Goal: Transaction & Acquisition: Purchase product/service

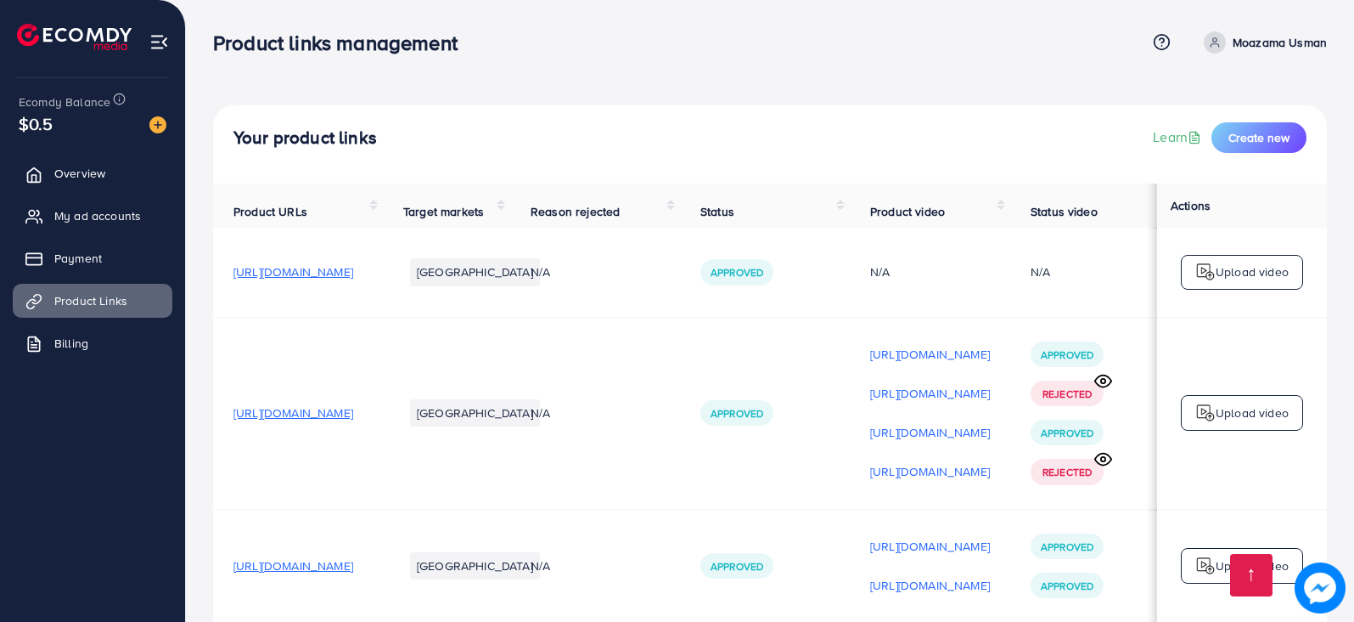
scroll to position [1557, 0]
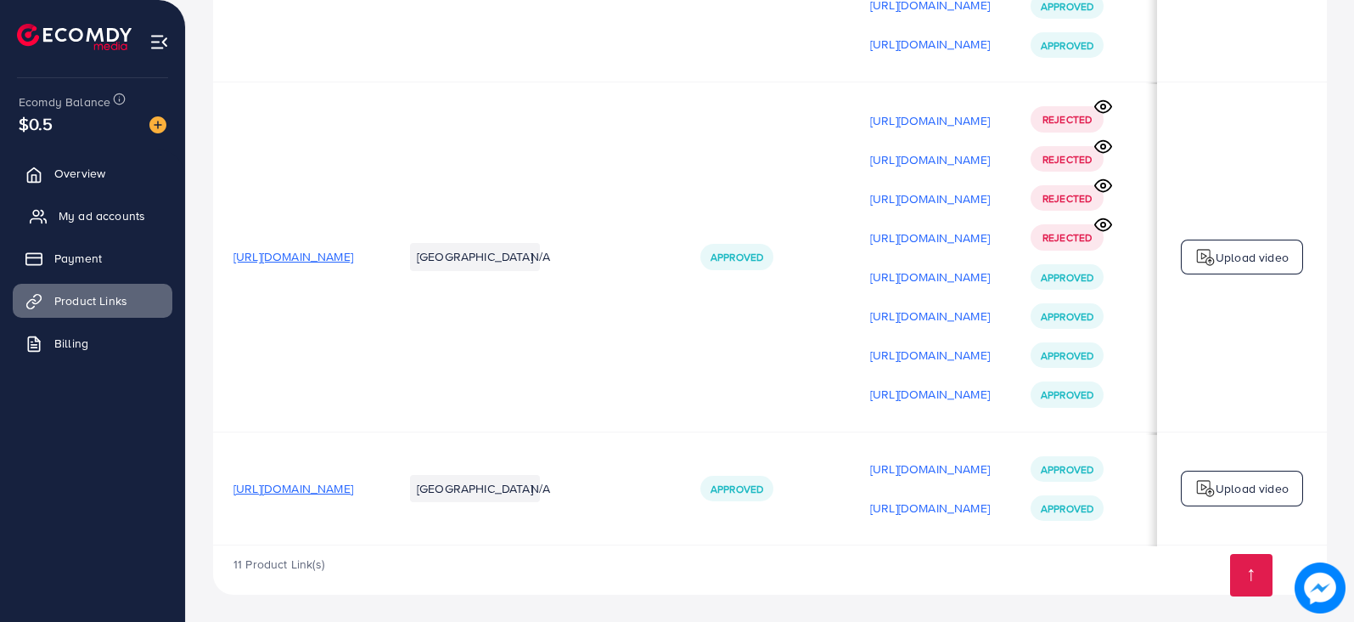
click at [113, 211] on span "My ad accounts" at bounding box center [102, 215] width 87 height 17
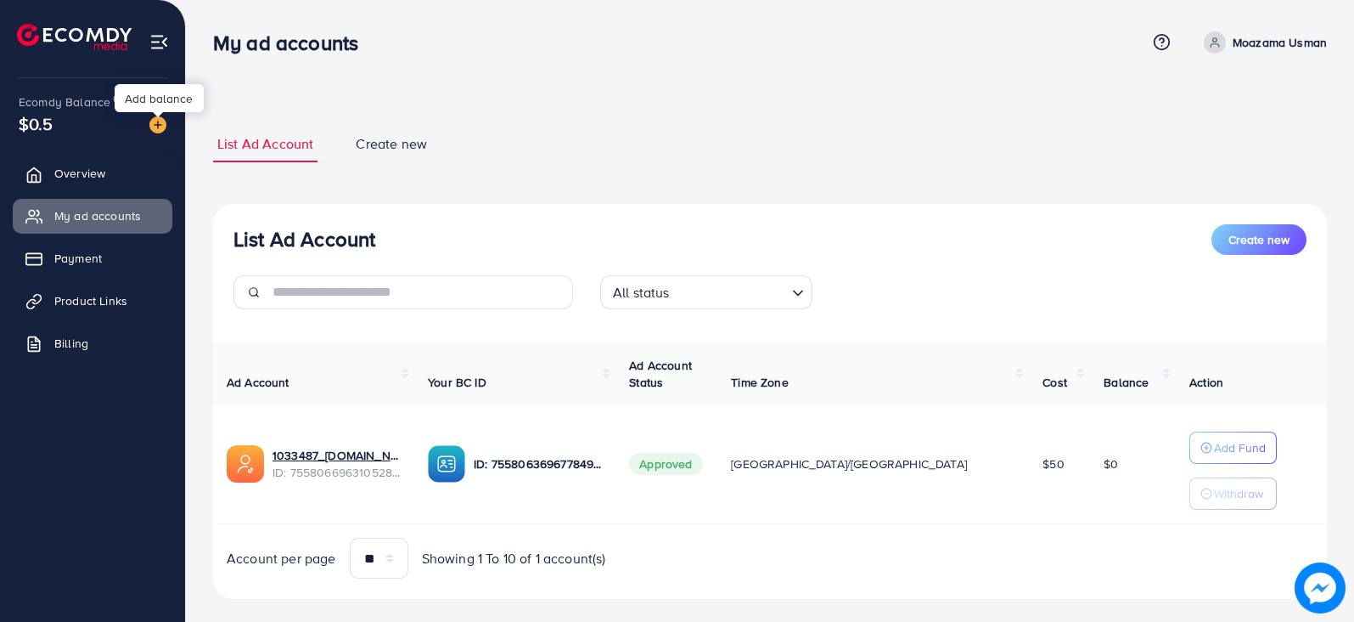
click at [155, 127] on img at bounding box center [157, 124] width 17 height 17
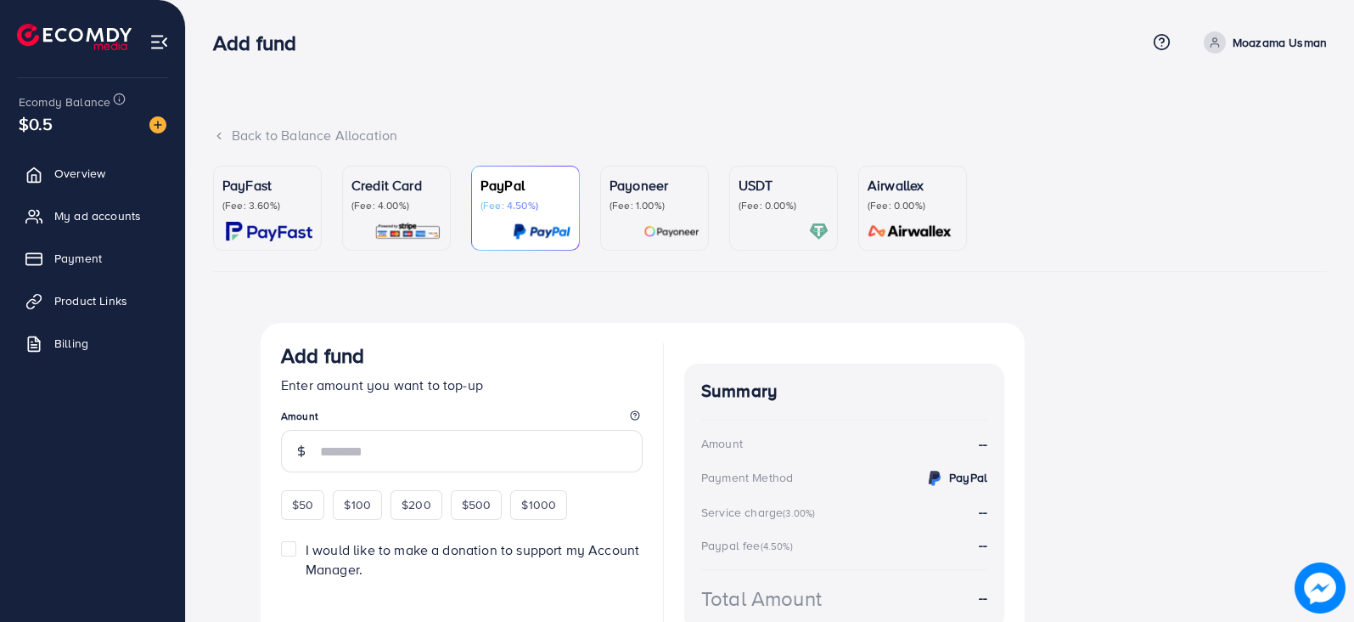
click at [371, 204] on p "(Fee: 4.00%)" at bounding box center [397, 206] width 90 height 14
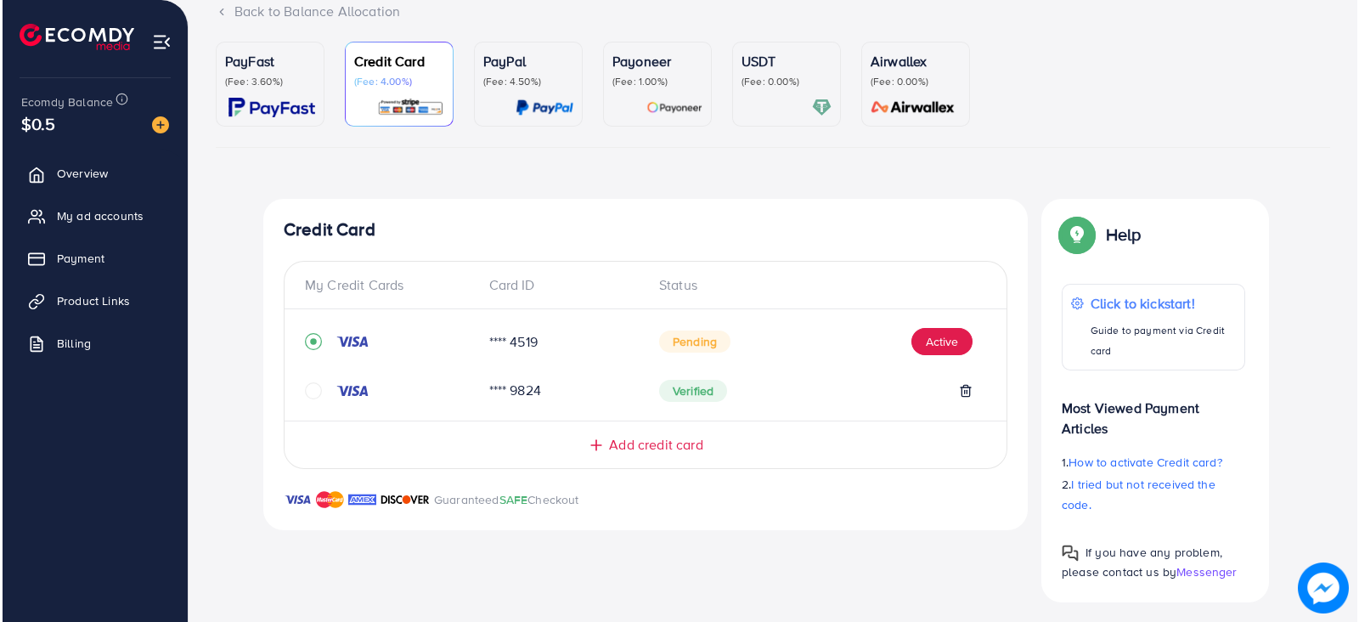
scroll to position [132, 0]
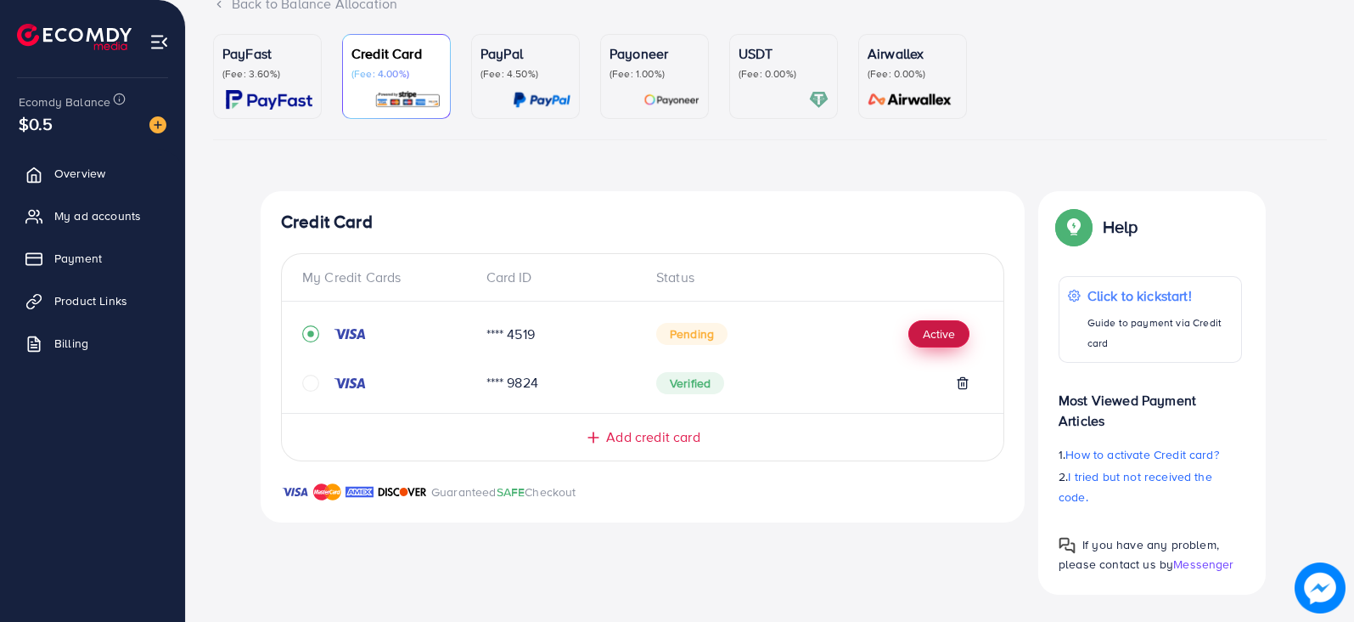
click at [944, 326] on button "Active" at bounding box center [939, 333] width 61 height 27
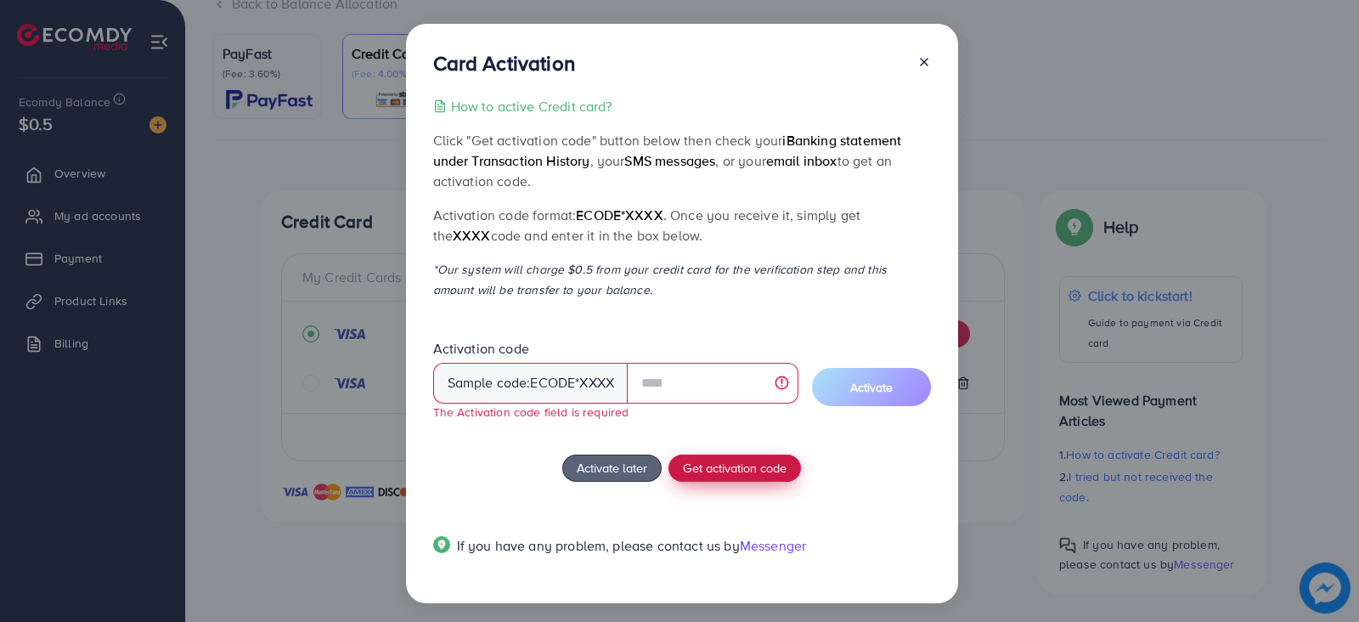
click at [743, 470] on span "Get activation code" at bounding box center [735, 468] width 104 height 18
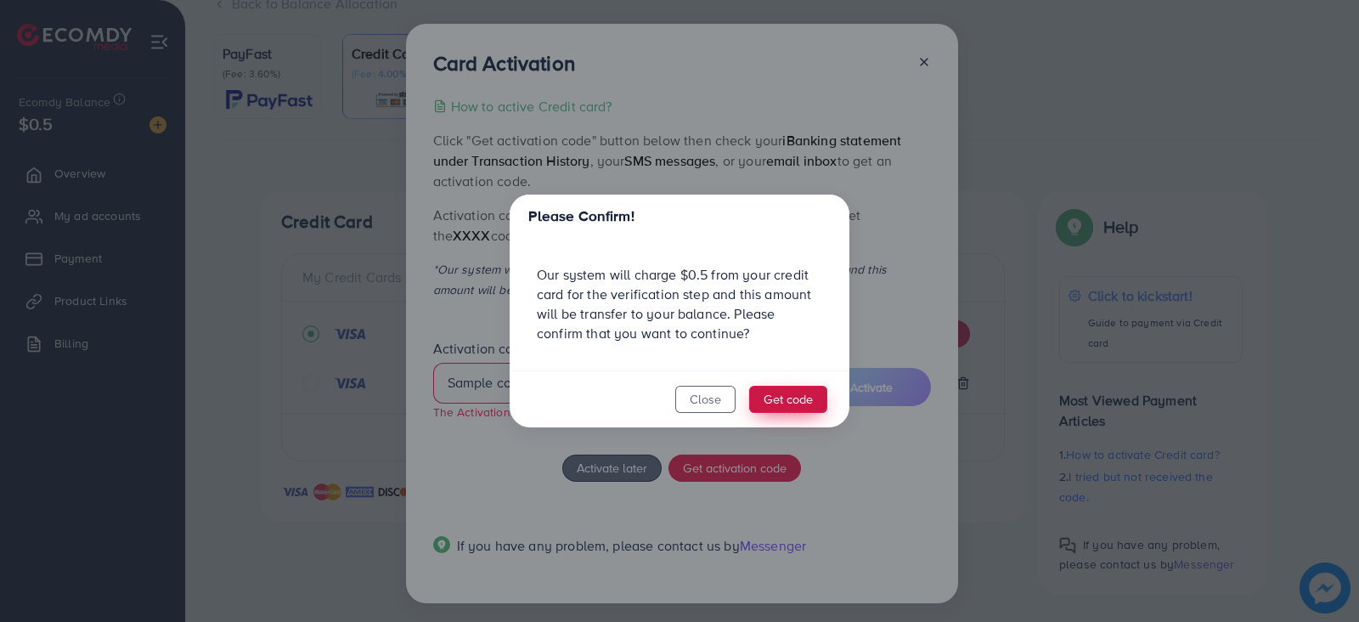
click at [785, 397] on button "Get code" at bounding box center [788, 398] width 78 height 27
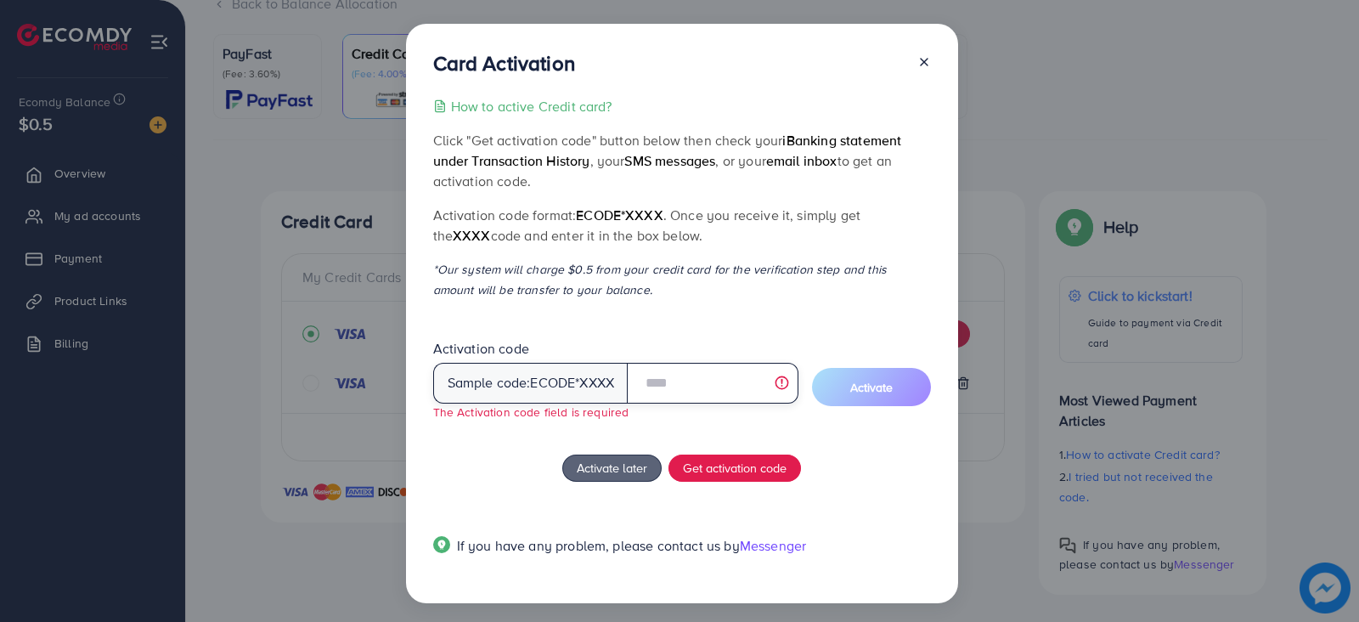
click at [665, 390] on input "text" at bounding box center [712, 383] width 171 height 41
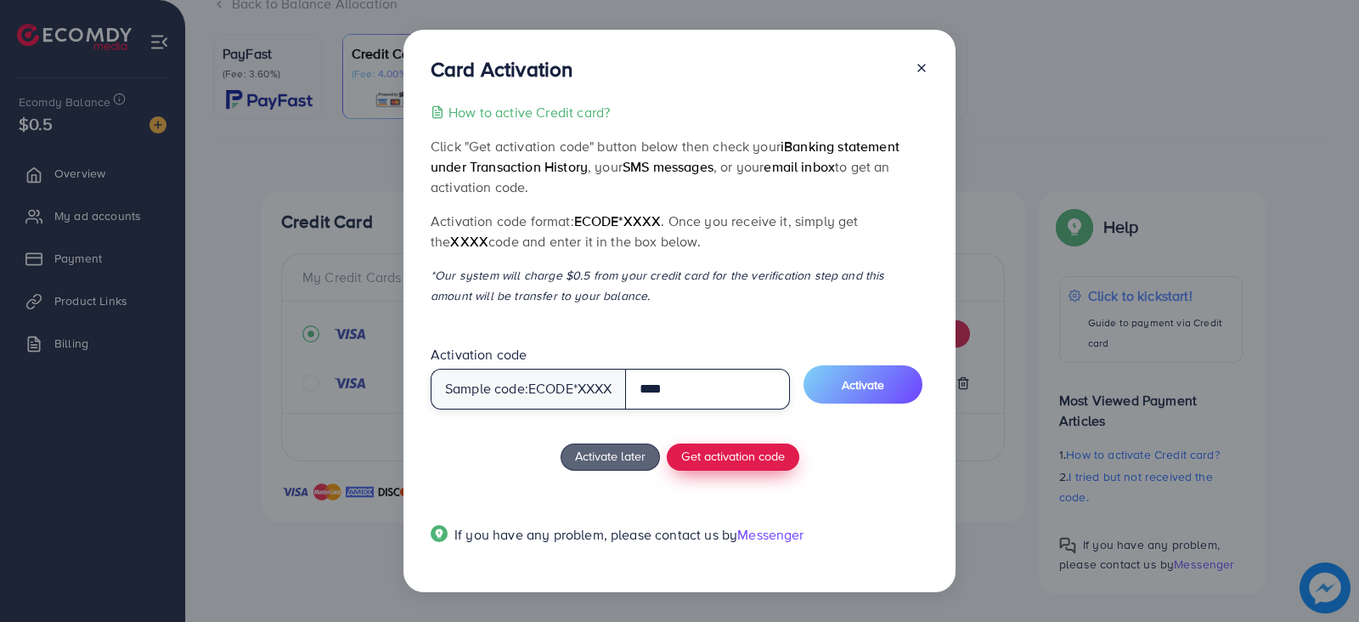
type input "****"
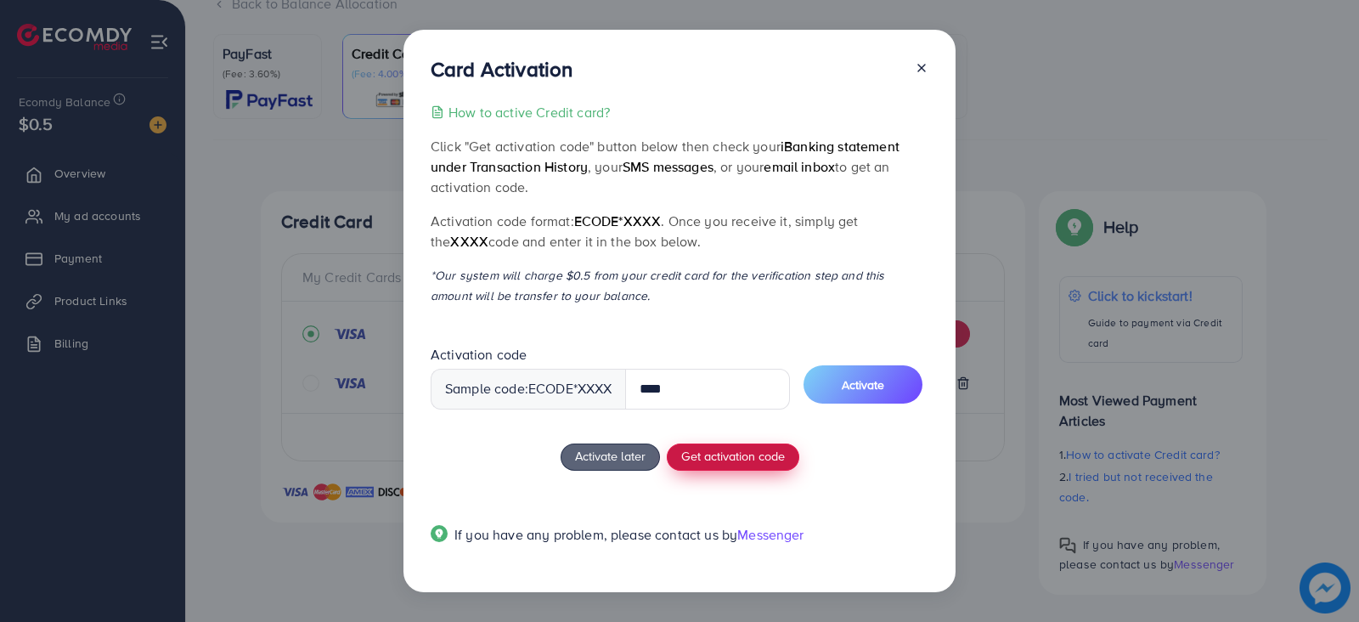
click at [717, 452] on span "Get activation code" at bounding box center [733, 456] width 104 height 18
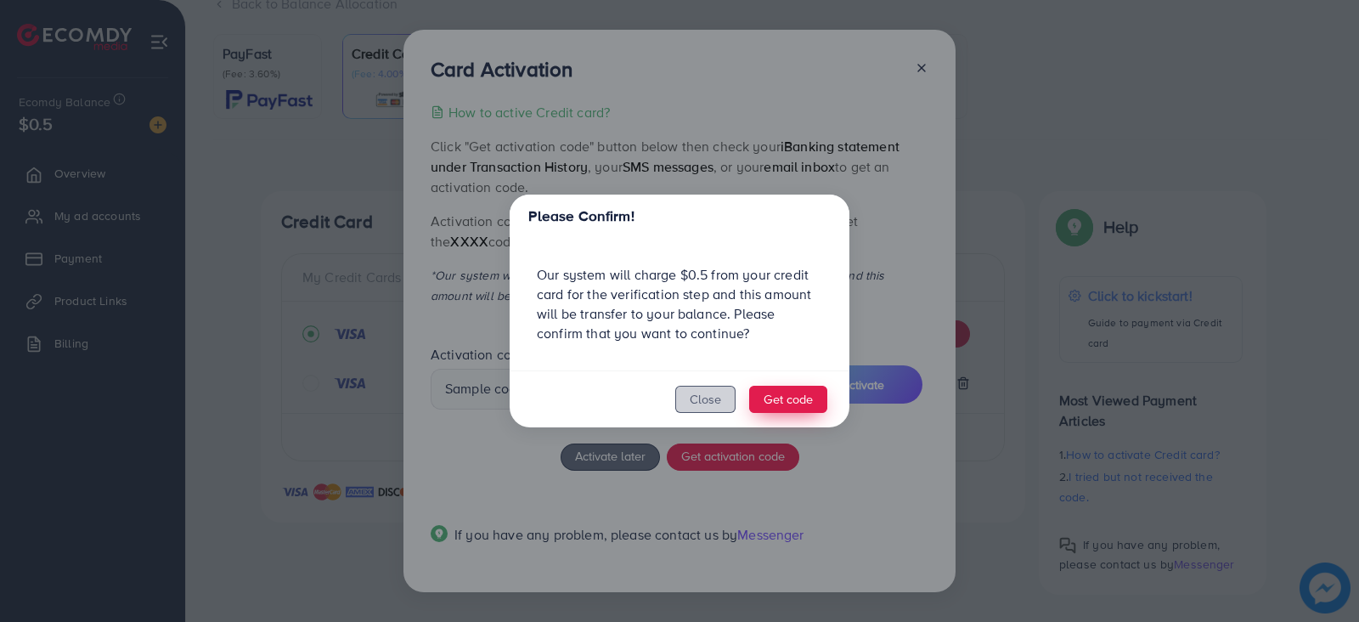
drag, startPoint x: 717, startPoint y: 401, endPoint x: 779, endPoint y: 394, distance: 62.4
click at [717, 401] on button "Close" at bounding box center [705, 398] width 60 height 27
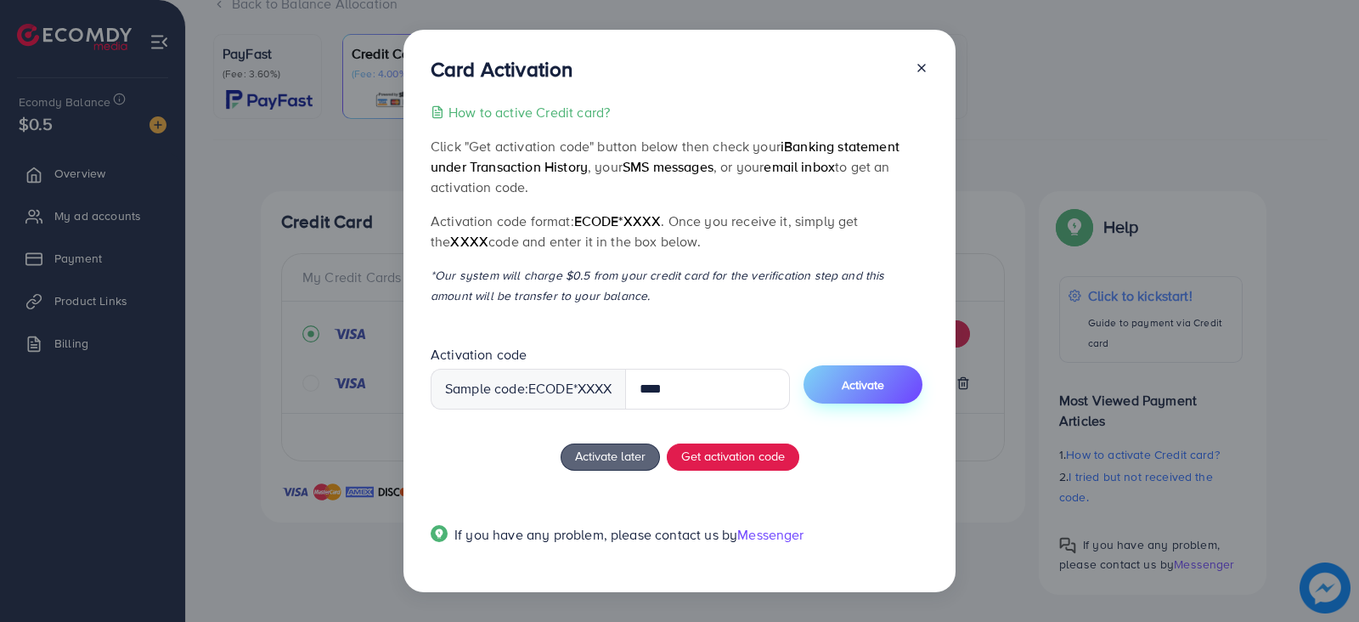
click at [877, 390] on span "Activate" at bounding box center [862, 384] width 42 height 17
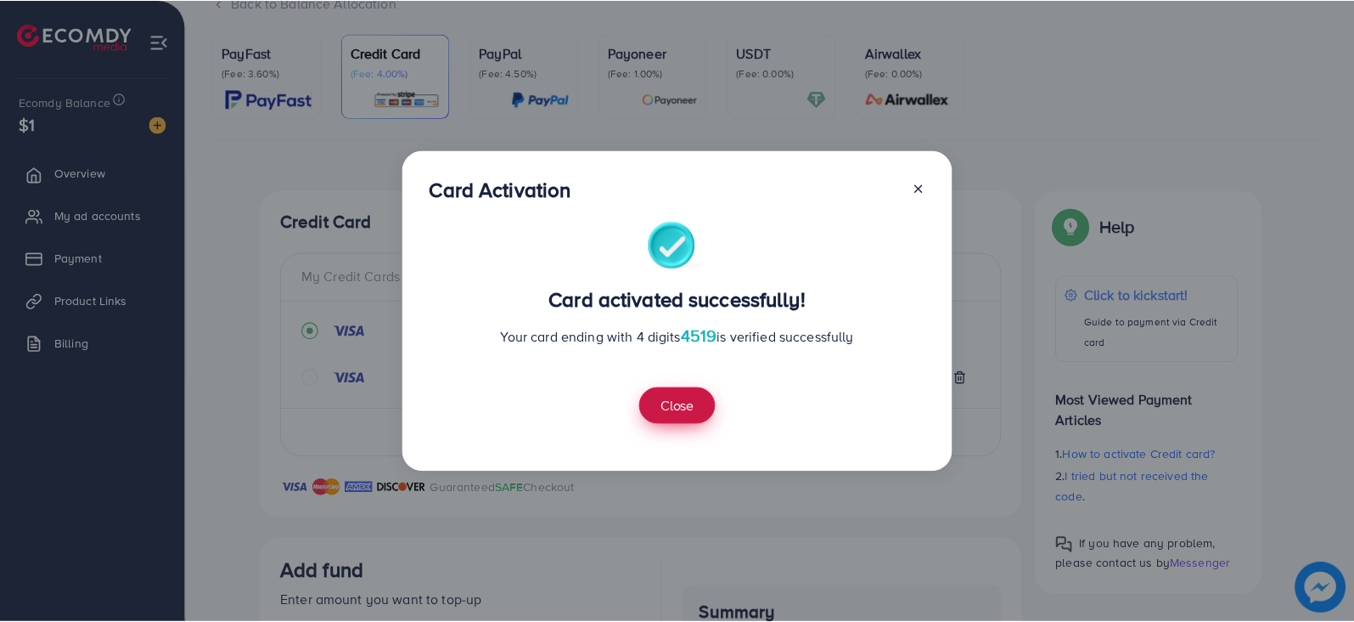
scroll to position [447, 0]
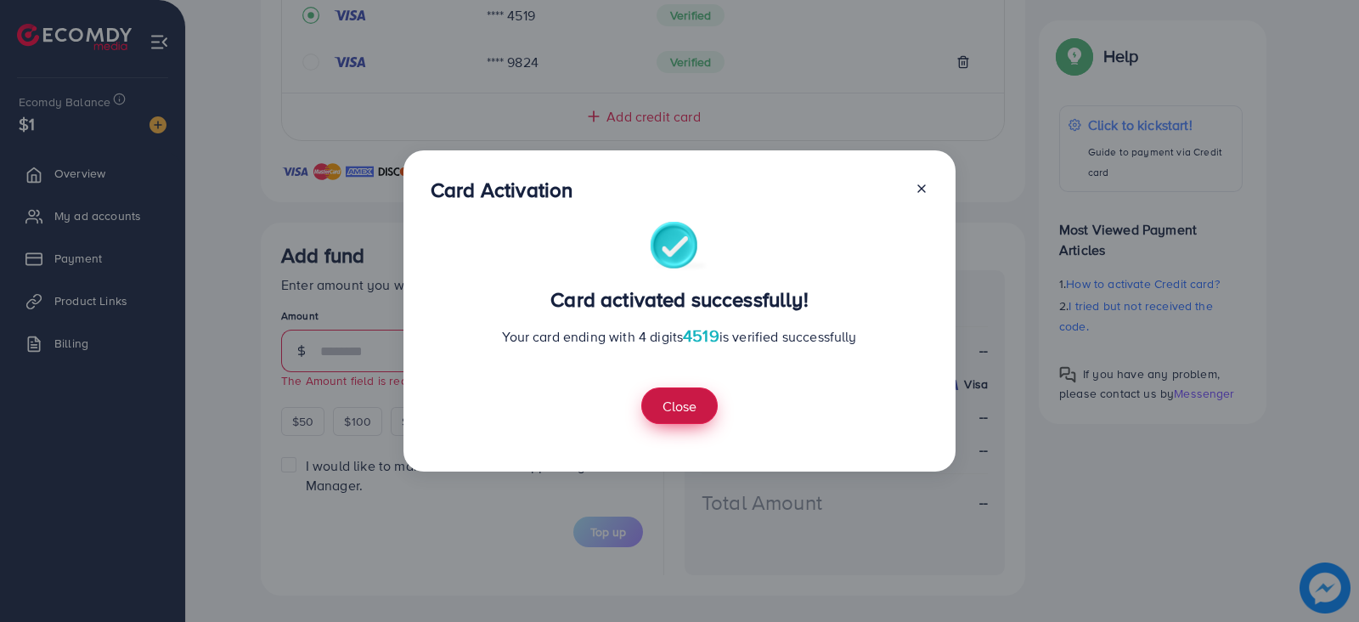
click at [695, 408] on button "Close" at bounding box center [679, 405] width 76 height 37
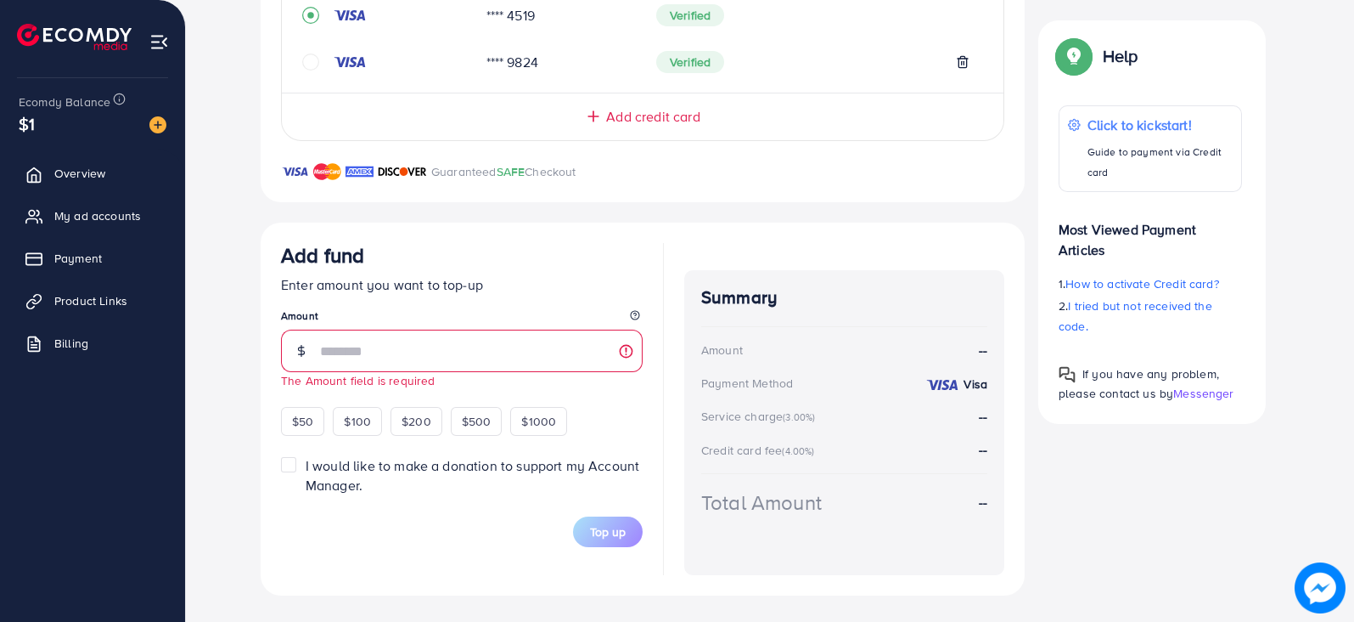
click at [318, 412] on div "$50" at bounding box center [302, 421] width 43 height 29
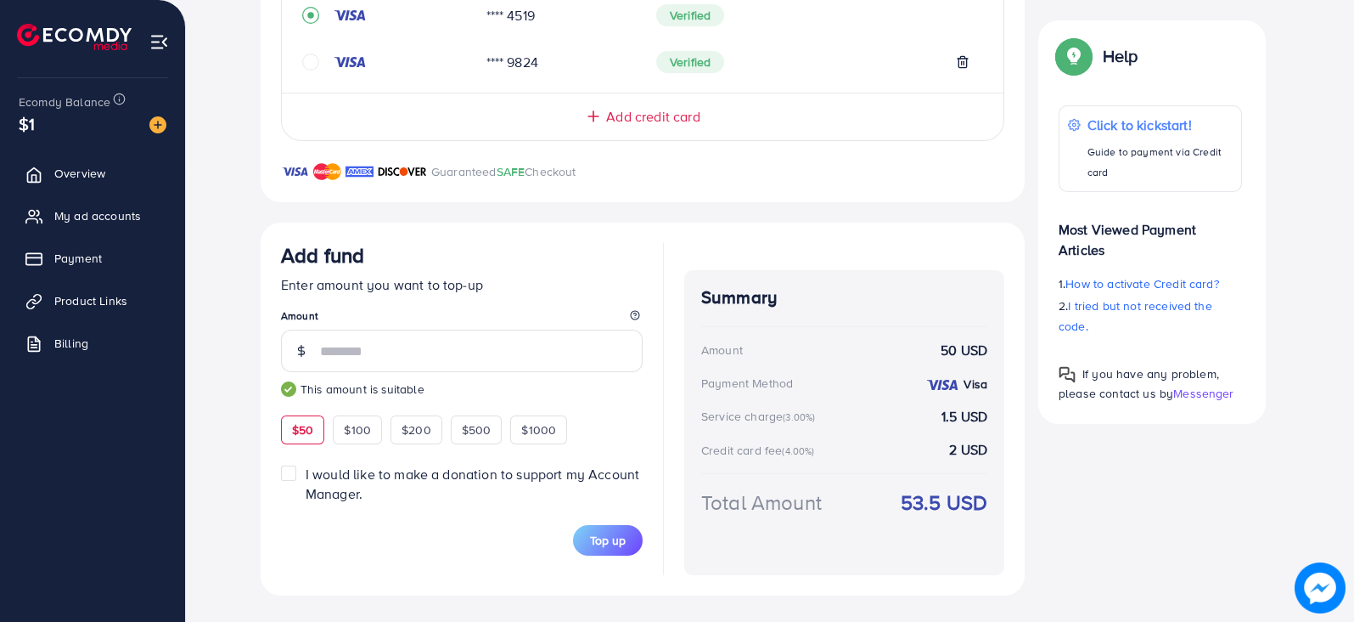
click at [569, 392] on small "This amount is suitable" at bounding box center [462, 388] width 362 height 17
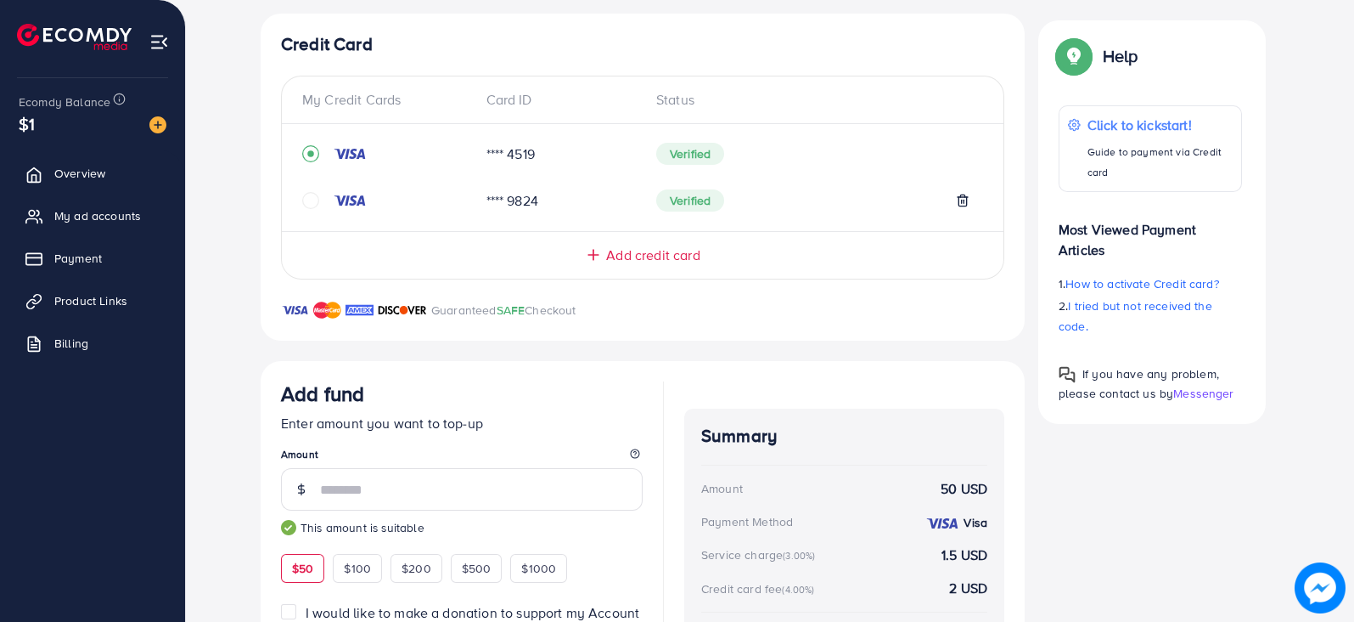
scroll to position [313, 0]
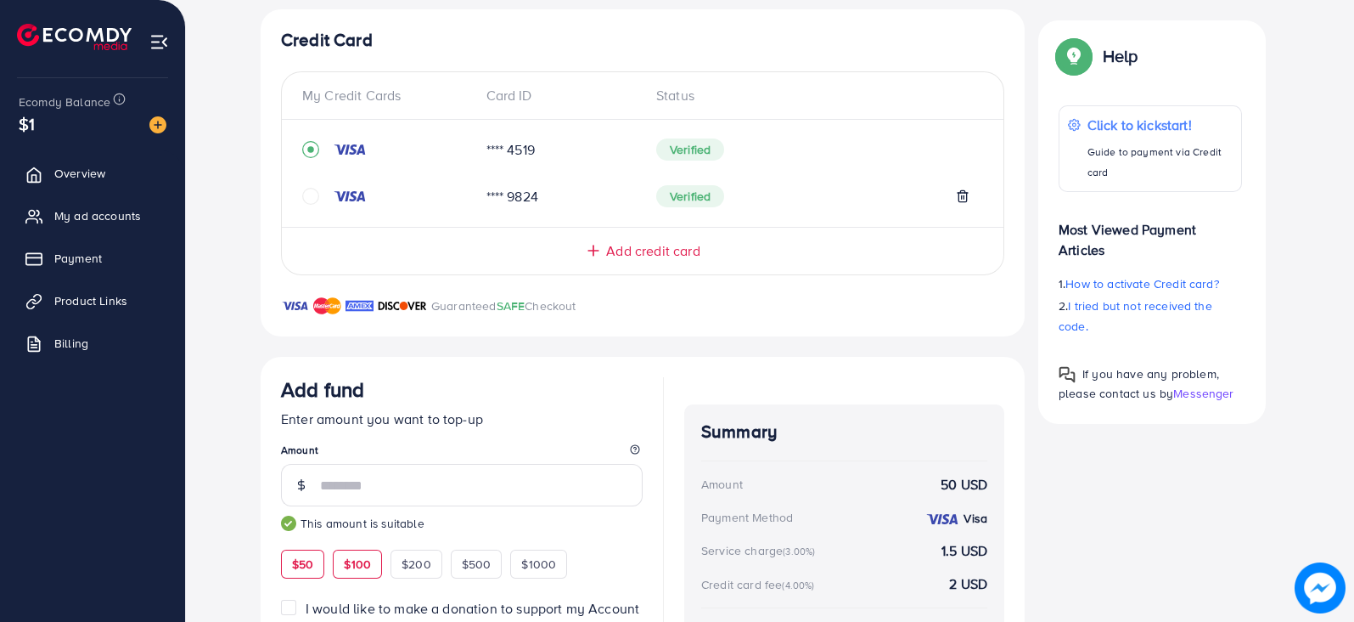
click at [361, 558] on span "$100" at bounding box center [357, 563] width 27 height 17
type input "***"
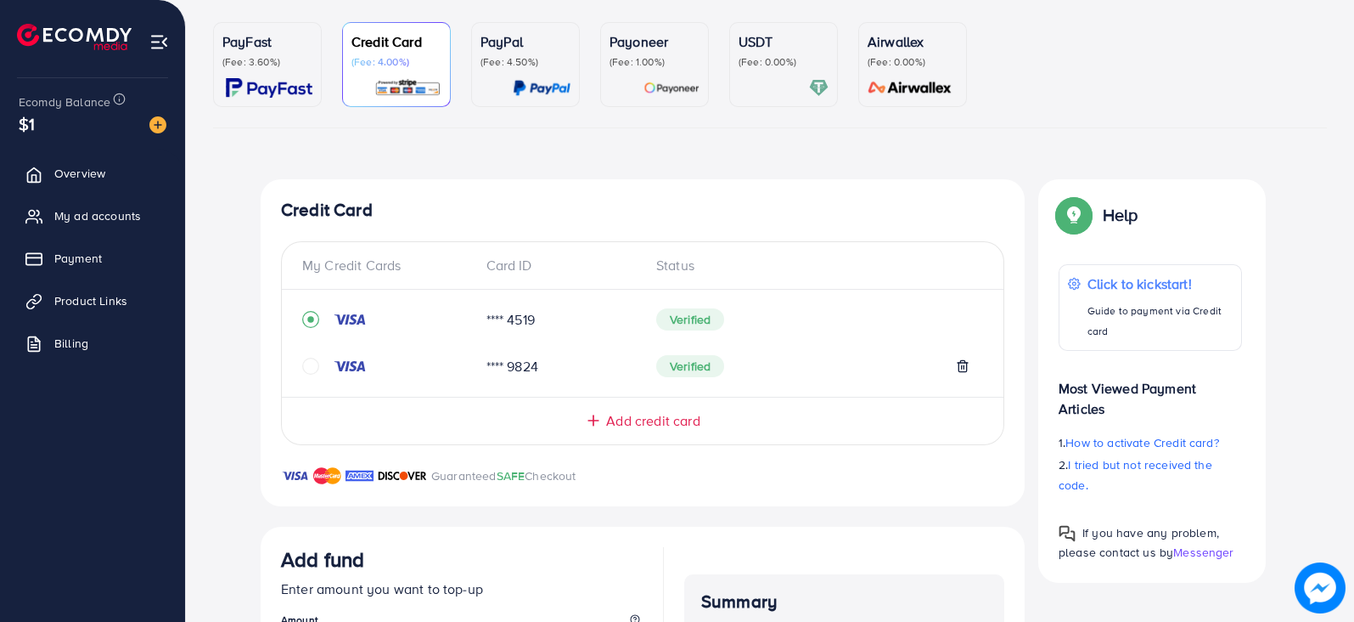
scroll to position [447, 0]
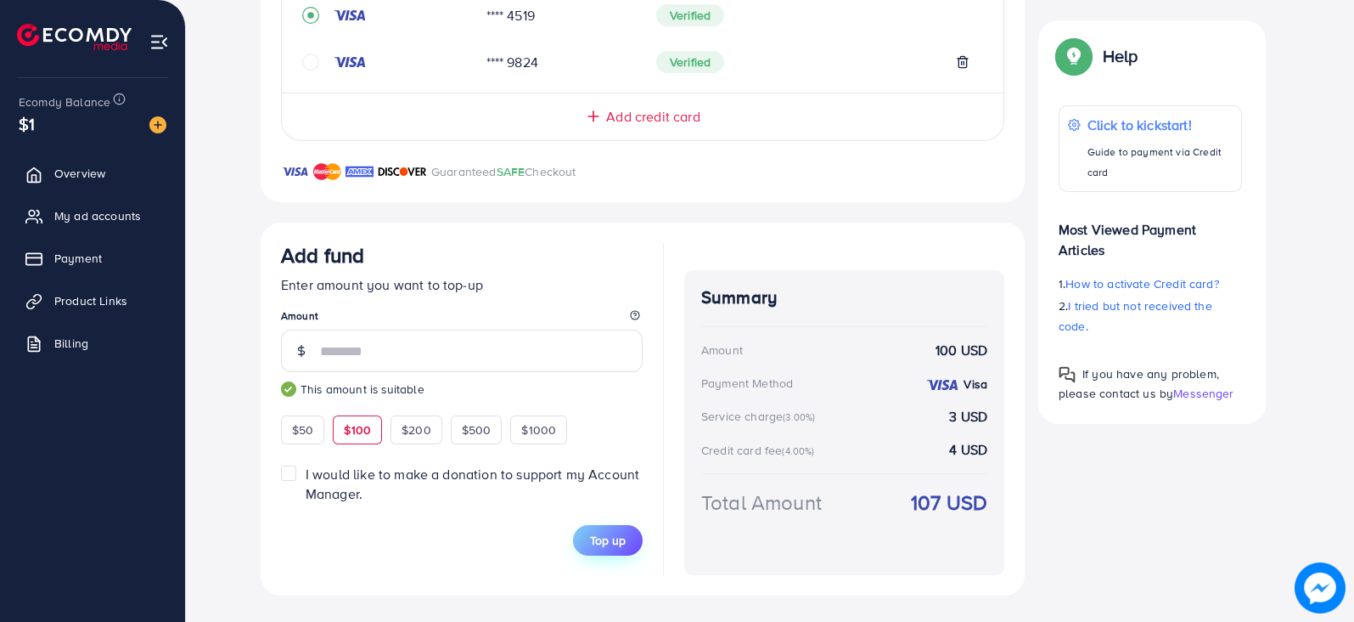
click at [629, 533] on button "Top up" at bounding box center [608, 540] width 70 height 31
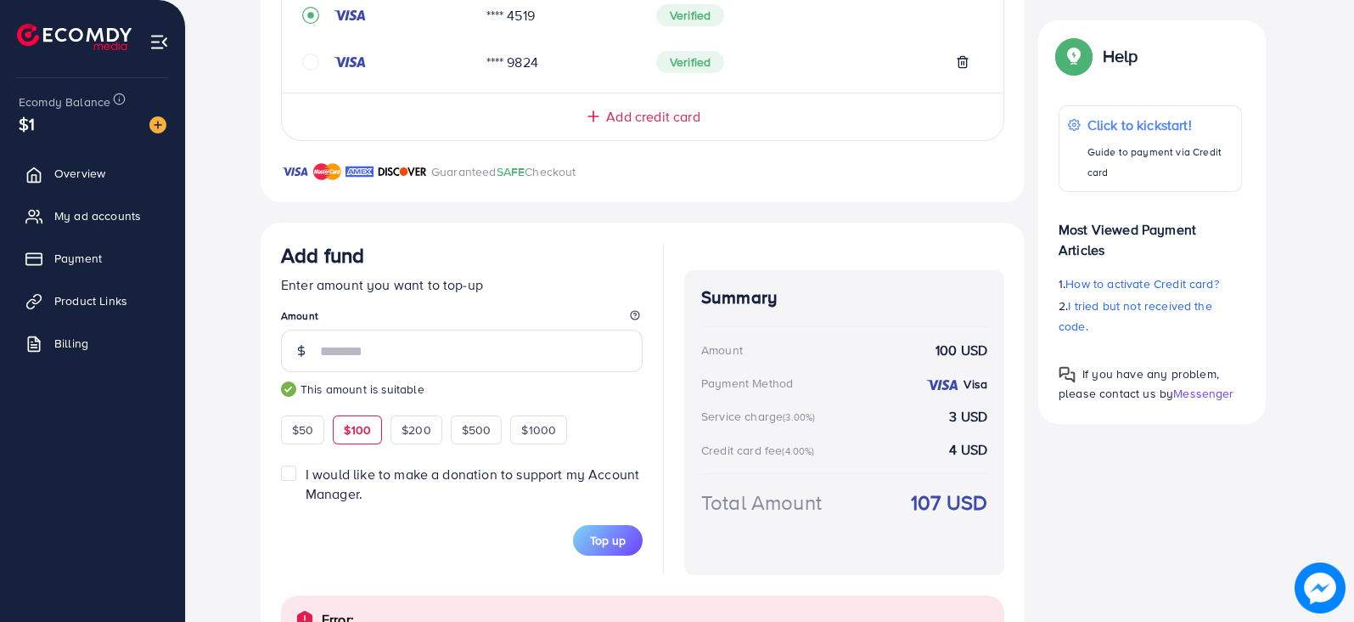
scroll to position [535, 0]
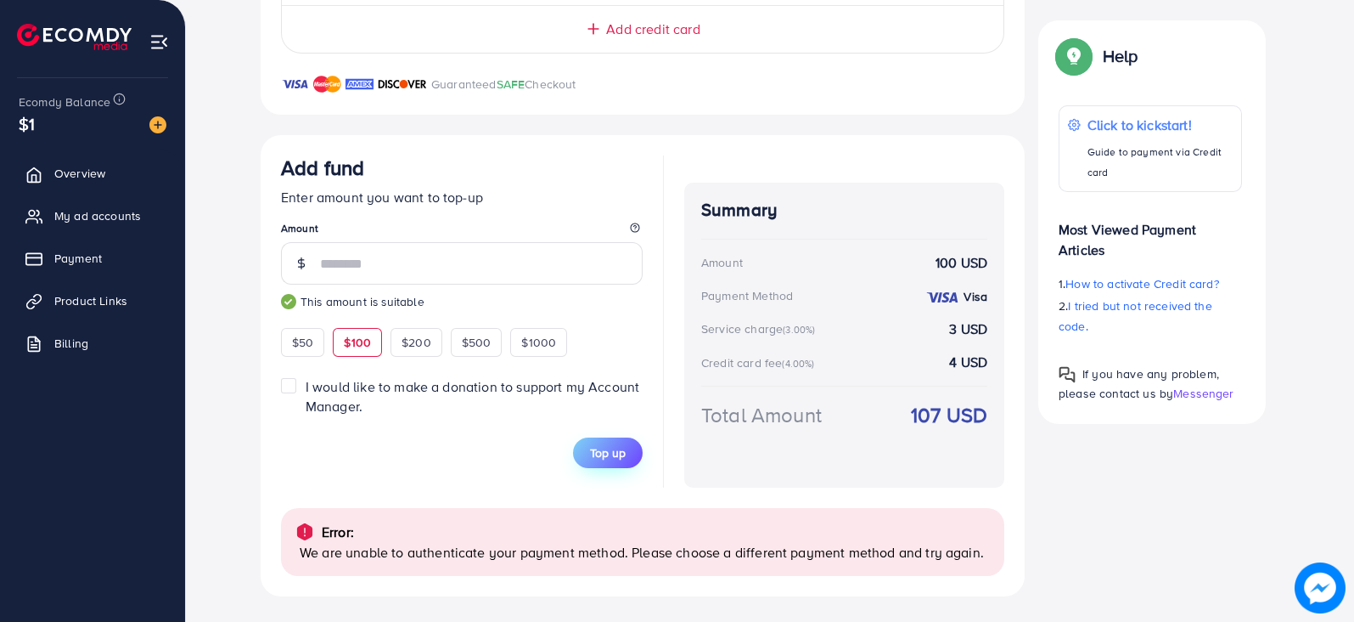
click at [610, 444] on span "Top up" at bounding box center [608, 452] width 36 height 17
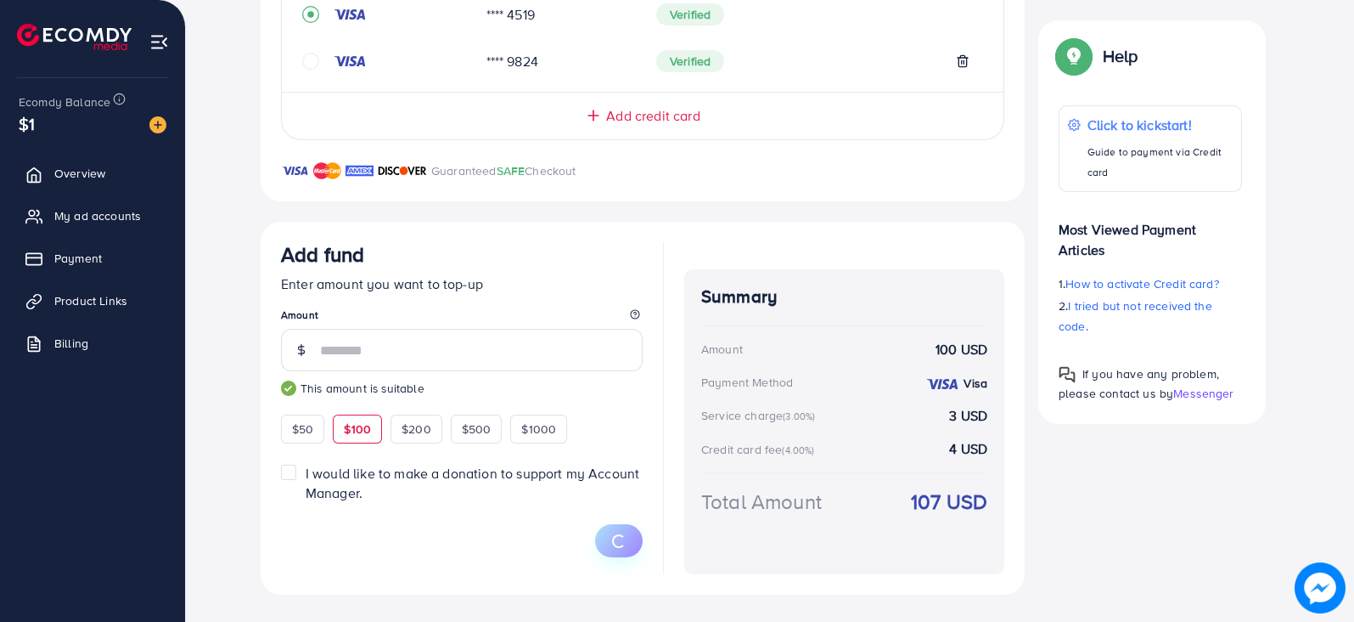
scroll to position [447, 0]
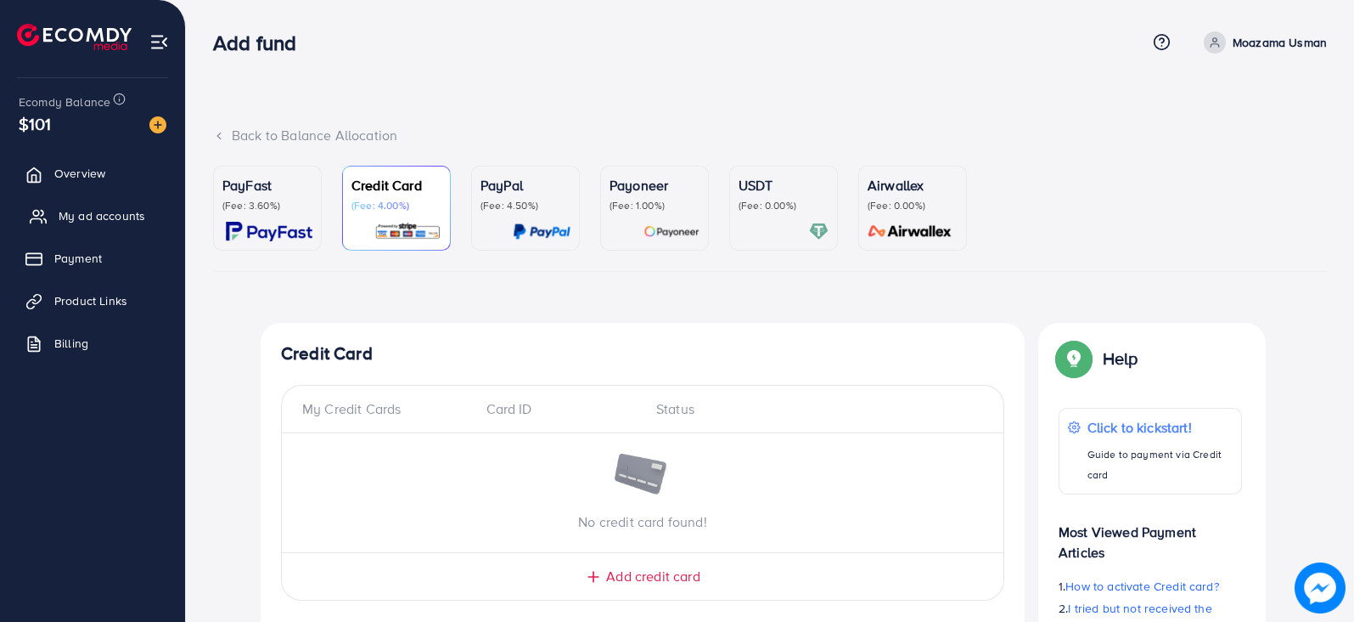
click at [78, 205] on link "My ad accounts" at bounding box center [93, 216] width 160 height 34
